Goal: Task Accomplishment & Management: Manage account settings

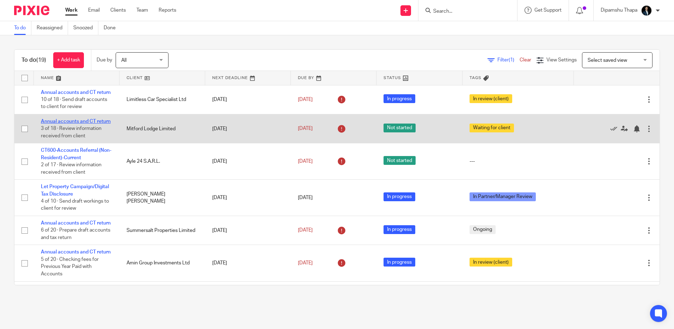
click at [68, 124] on link "Annual accounts and CT return" at bounding box center [76, 121] width 70 height 5
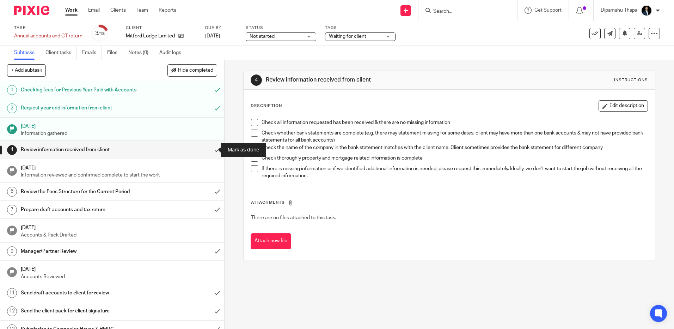
click at [208, 151] on input "submit" at bounding box center [112, 150] width 224 height 18
click at [205, 189] on input "submit" at bounding box center [112, 192] width 224 height 18
click at [210, 210] on input "submit" at bounding box center [112, 210] width 224 height 18
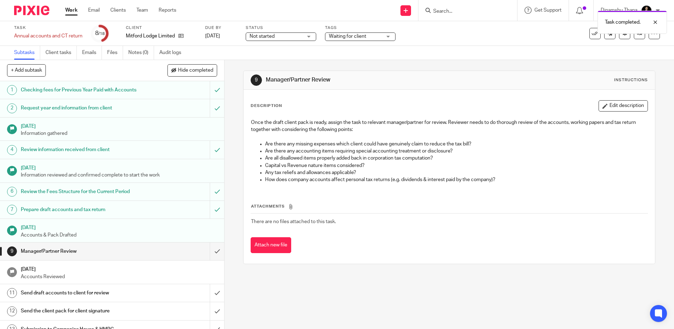
click at [358, 36] on span "Waiting for client" at bounding box center [347, 36] width 37 height 5
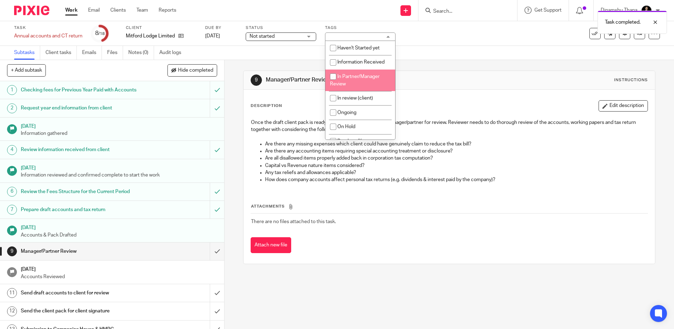
click at [352, 83] on li "In Partner/Manager Review" at bounding box center [360, 80] width 70 height 22
checkbox input "true"
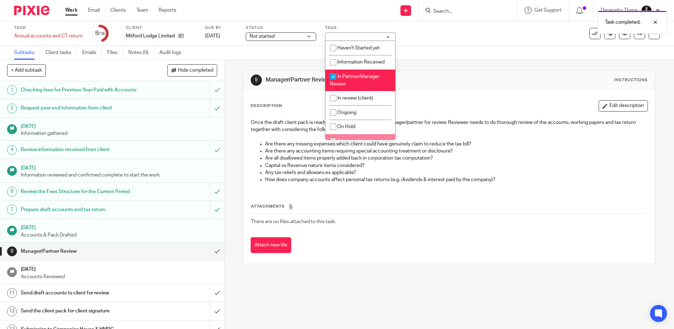
scroll to position [70, 0]
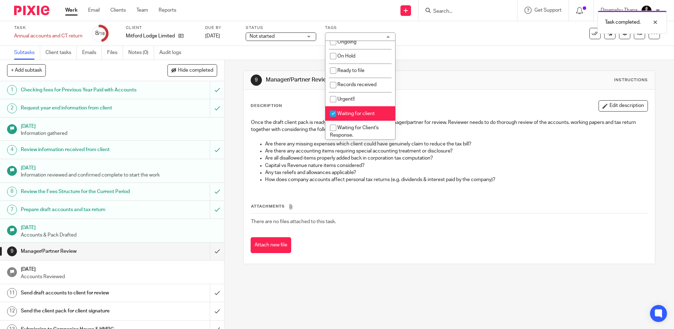
drag, startPoint x: 363, startPoint y: 112, endPoint x: 377, endPoint y: 111, distance: 14.1
click at [362, 113] on span "Waiting for client" at bounding box center [355, 113] width 37 height 5
checkbox input "false"
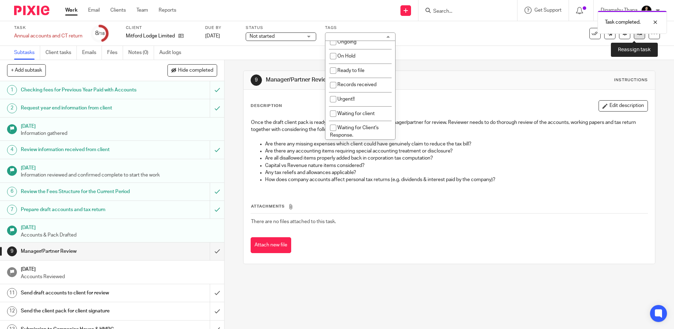
click at [634, 36] on link at bounding box center [639, 33] width 11 height 11
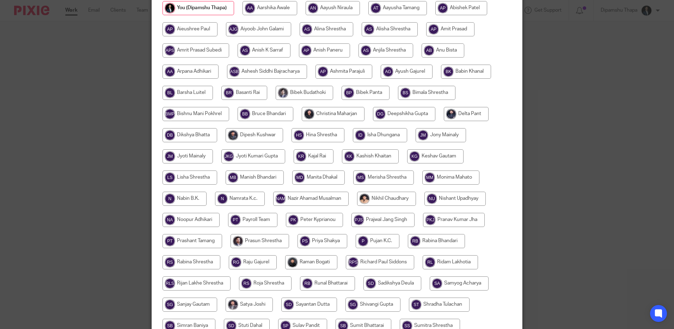
scroll to position [70, 0]
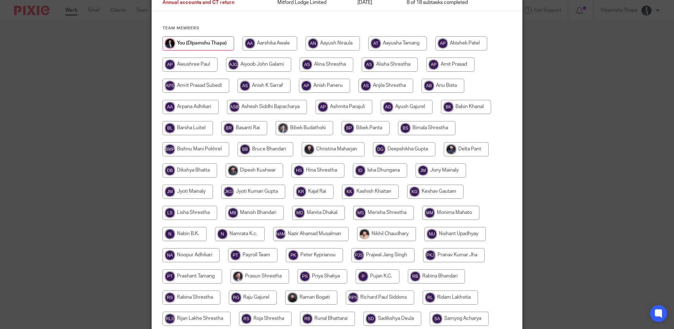
click at [327, 150] on input "radio" at bounding box center [333, 149] width 63 height 14
radio input "true"
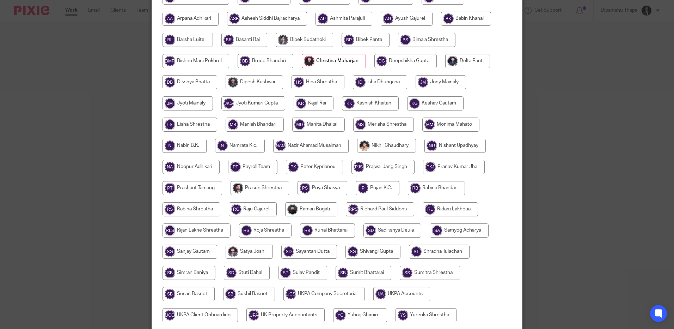
scroll to position [217, 0]
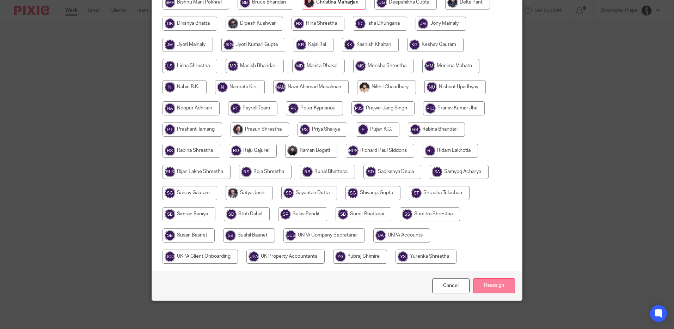
click at [487, 282] on input "Reassign" at bounding box center [494, 285] width 42 height 15
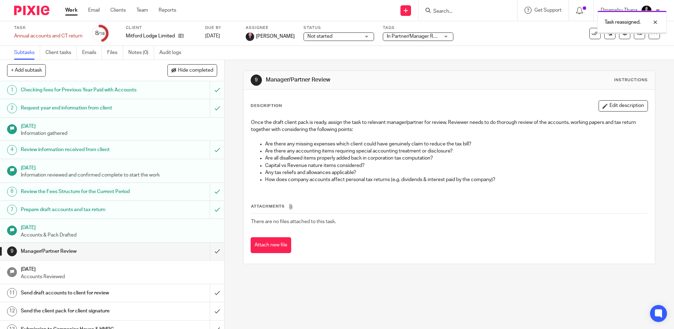
click at [44, 9] on img at bounding box center [31, 11] width 35 height 10
